Goal: Navigation & Orientation: Find specific page/section

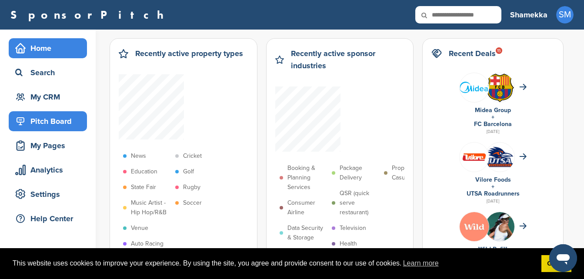
click at [58, 120] on div "Pitch Board" at bounding box center [50, 121] width 74 height 16
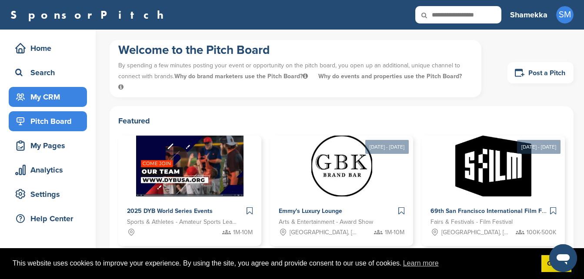
click at [48, 92] on div "My CRM" at bounding box center [50, 97] width 74 height 16
